Goal: Task Accomplishment & Management: Manage account settings

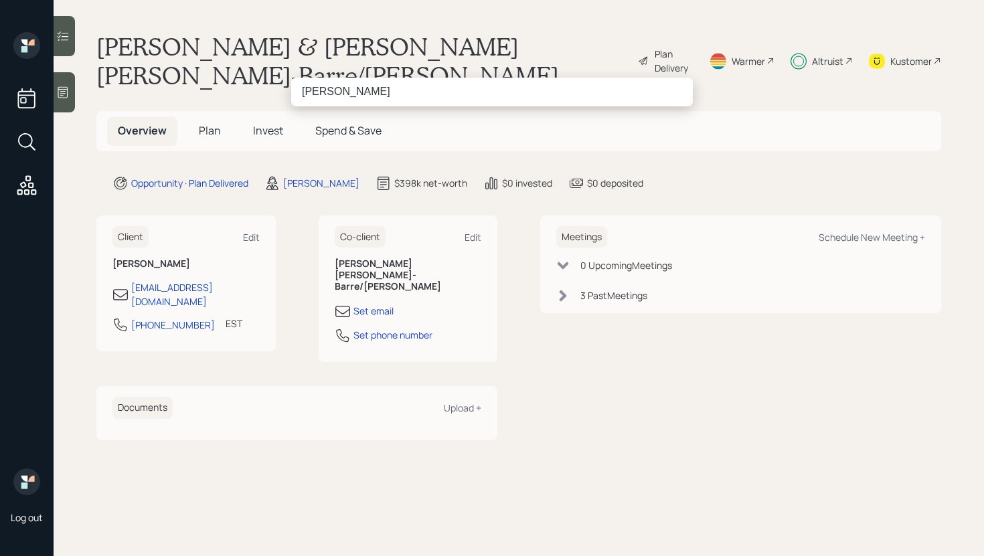
click at [341, 98] on input "[PERSON_NAME]" at bounding box center [492, 92] width 402 height 28
click at [338, 96] on input "[PERSON_NAME]" at bounding box center [492, 92] width 402 height 28
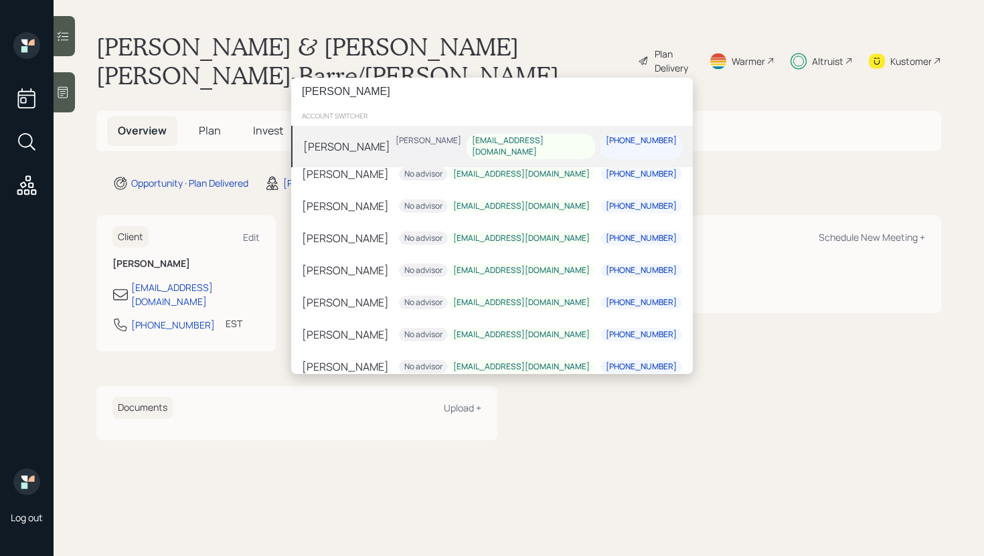
type input "[PERSON_NAME]"
click at [382, 145] on div "[PERSON_NAME] [PERSON_NAME] [EMAIL_ADDRESS][DOMAIN_NAME] [PHONE_NUMBER]" at bounding box center [492, 147] width 402 height 42
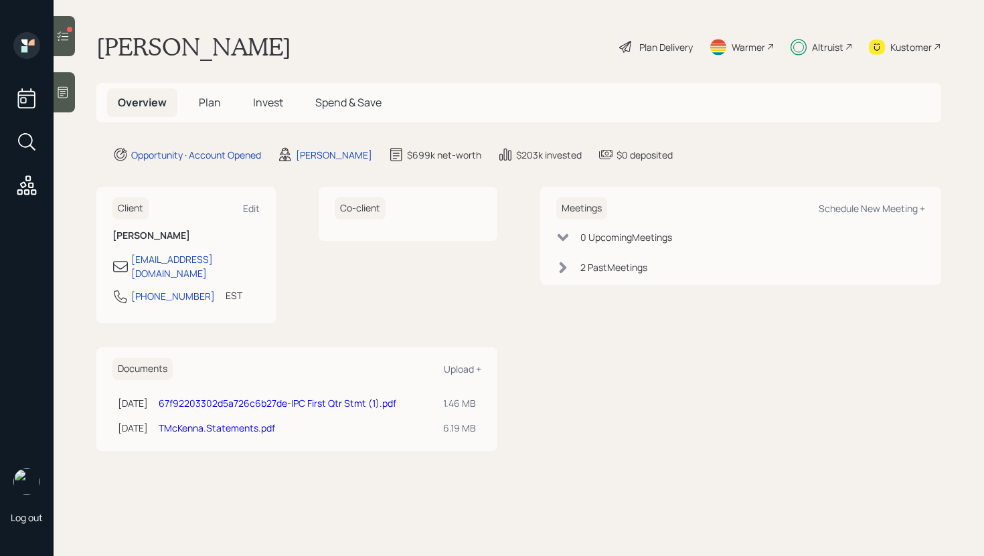
click at [286, 106] on h5 "Invest" at bounding box center [268, 102] width 52 height 29
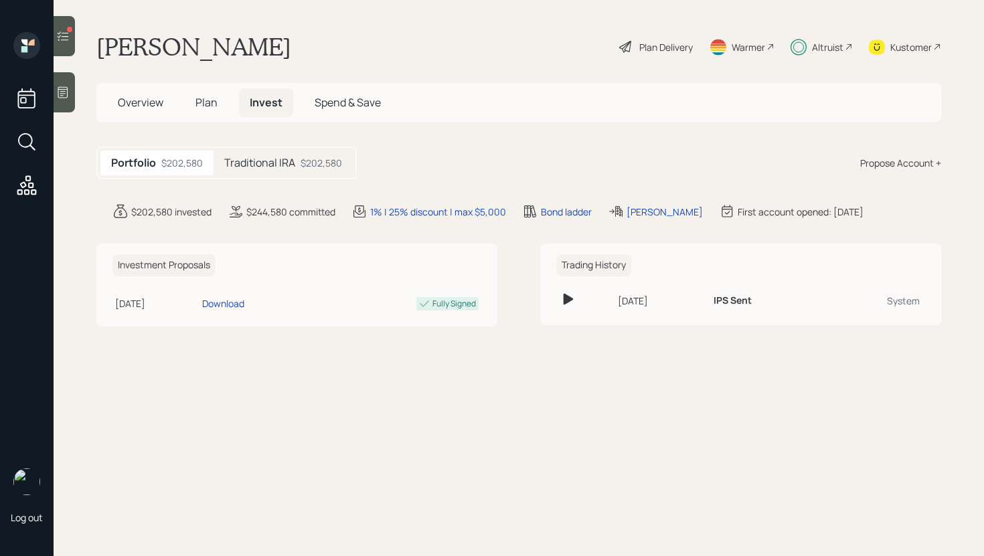
click at [286, 163] on h5 "Traditional IRA" at bounding box center [259, 163] width 71 height 13
